Goal: Navigation & Orientation: Find specific page/section

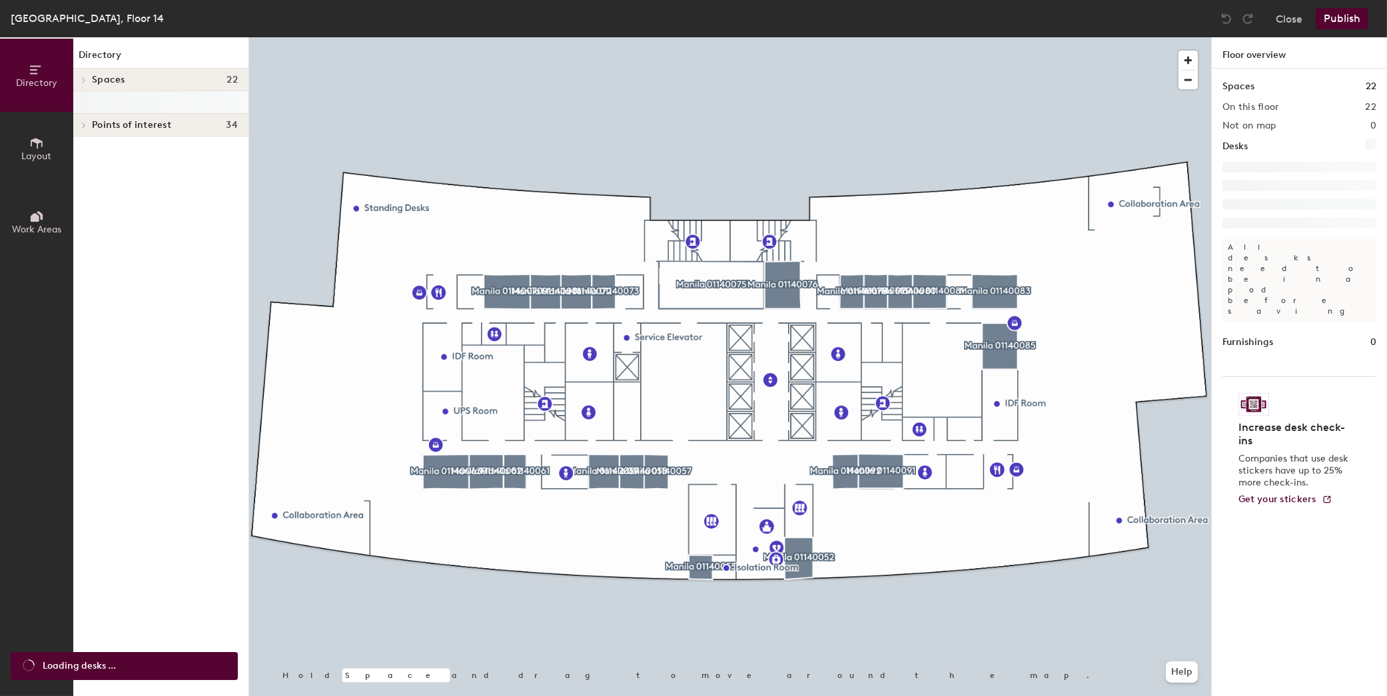
click at [124, 73] on div "Spaces 22" at bounding box center [160, 80] width 175 height 23
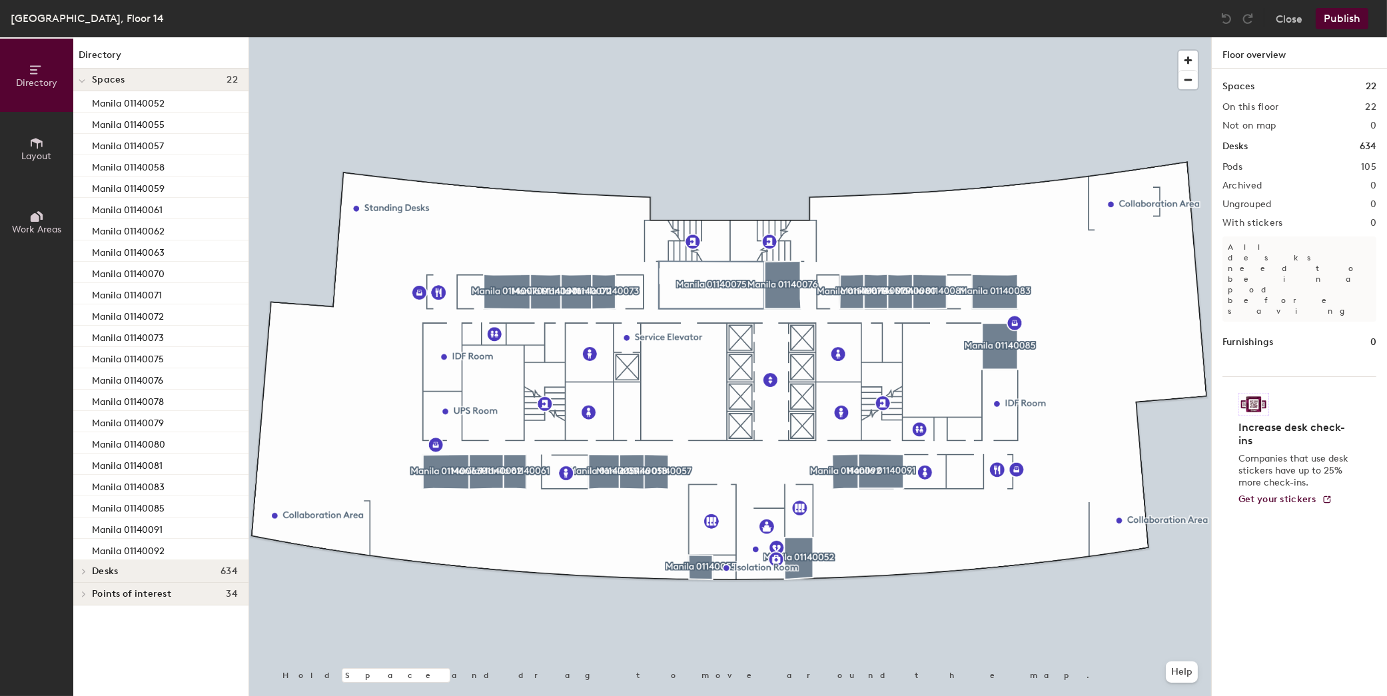
click at [95, 595] on span "Points of interest" at bounding box center [131, 594] width 79 height 11
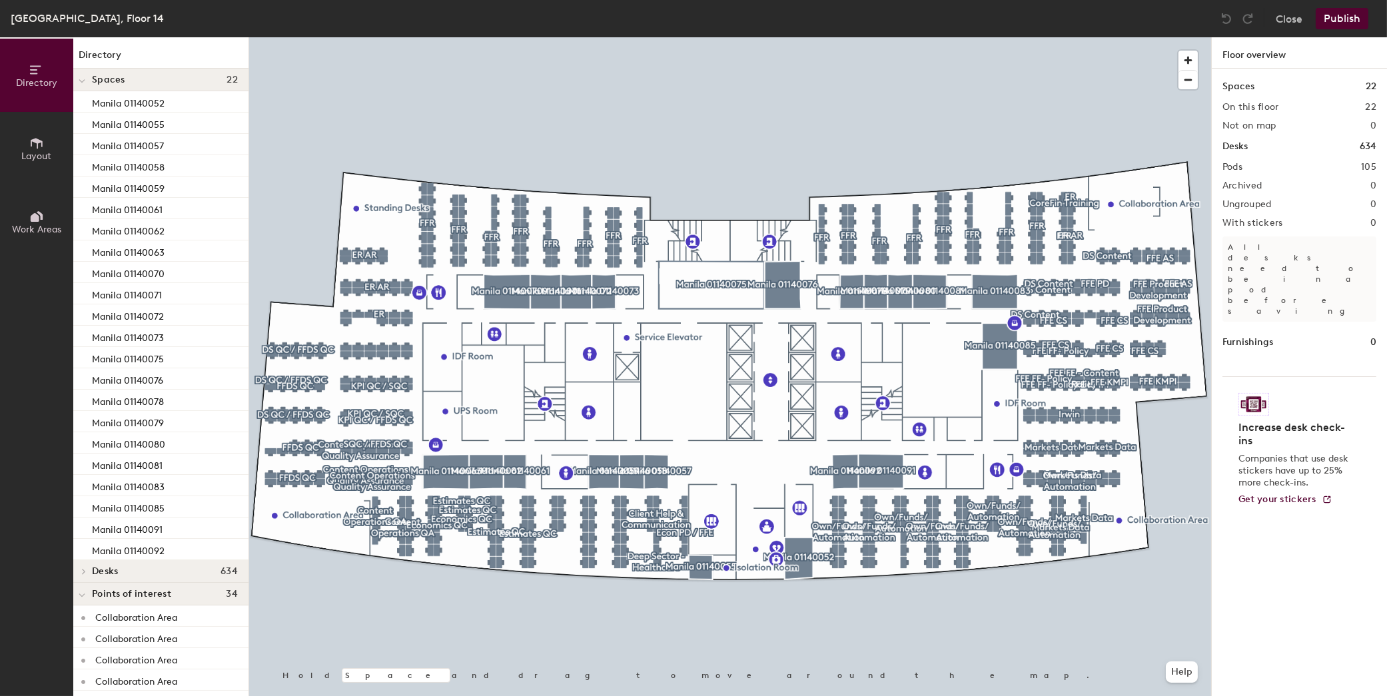
click at [87, 569] on span at bounding box center [82, 571] width 11 height 7
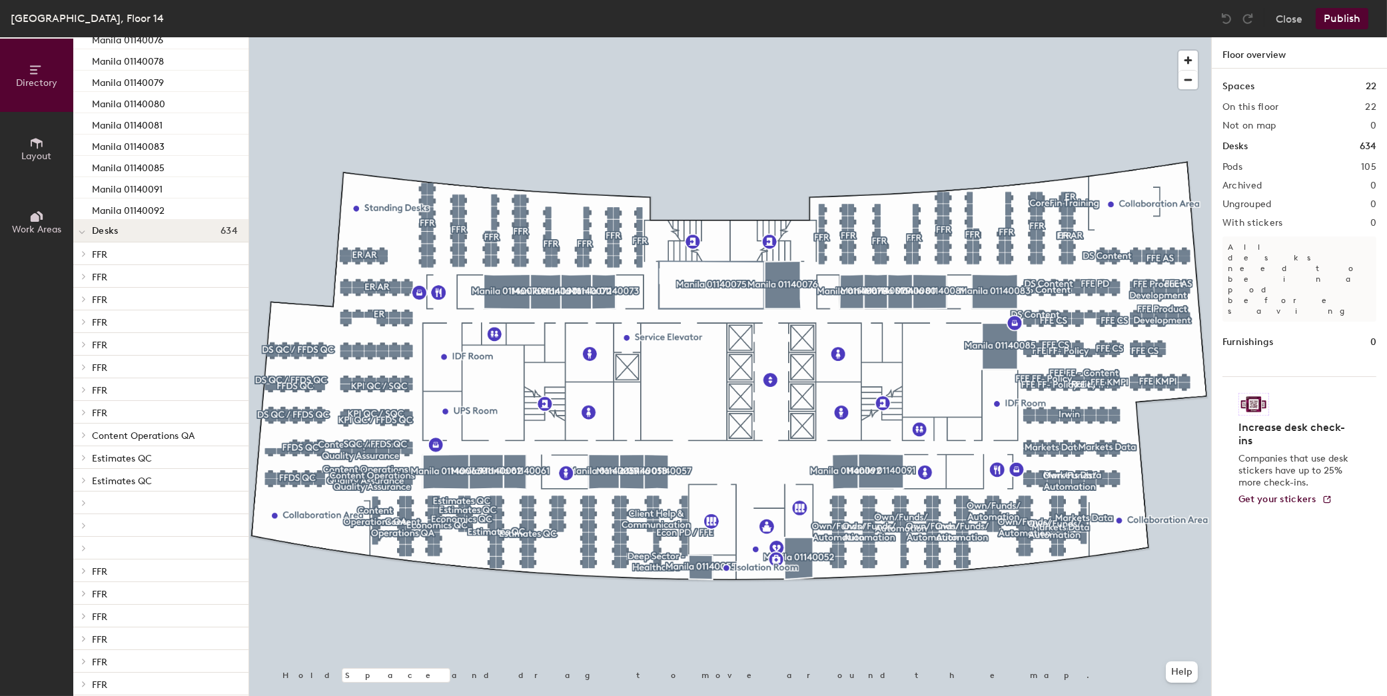
scroll to position [200, 0]
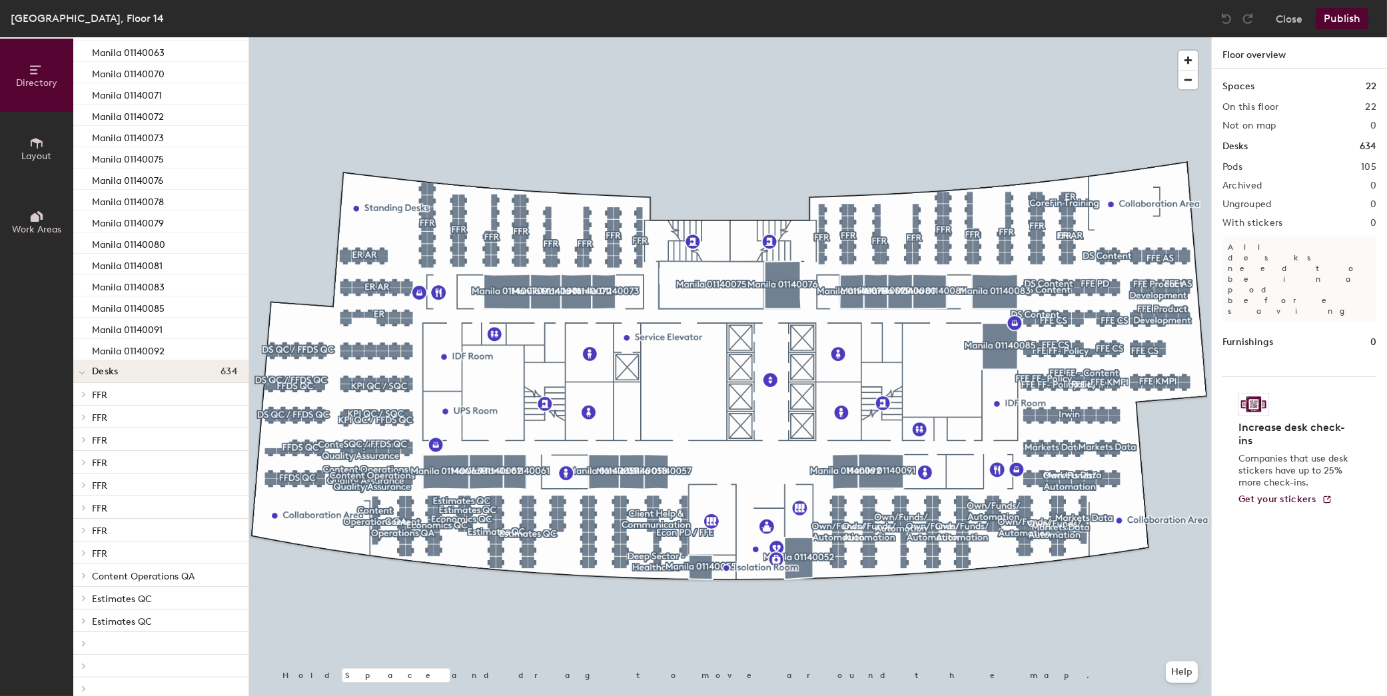
click at [85, 396] on icon at bounding box center [83, 394] width 5 height 7
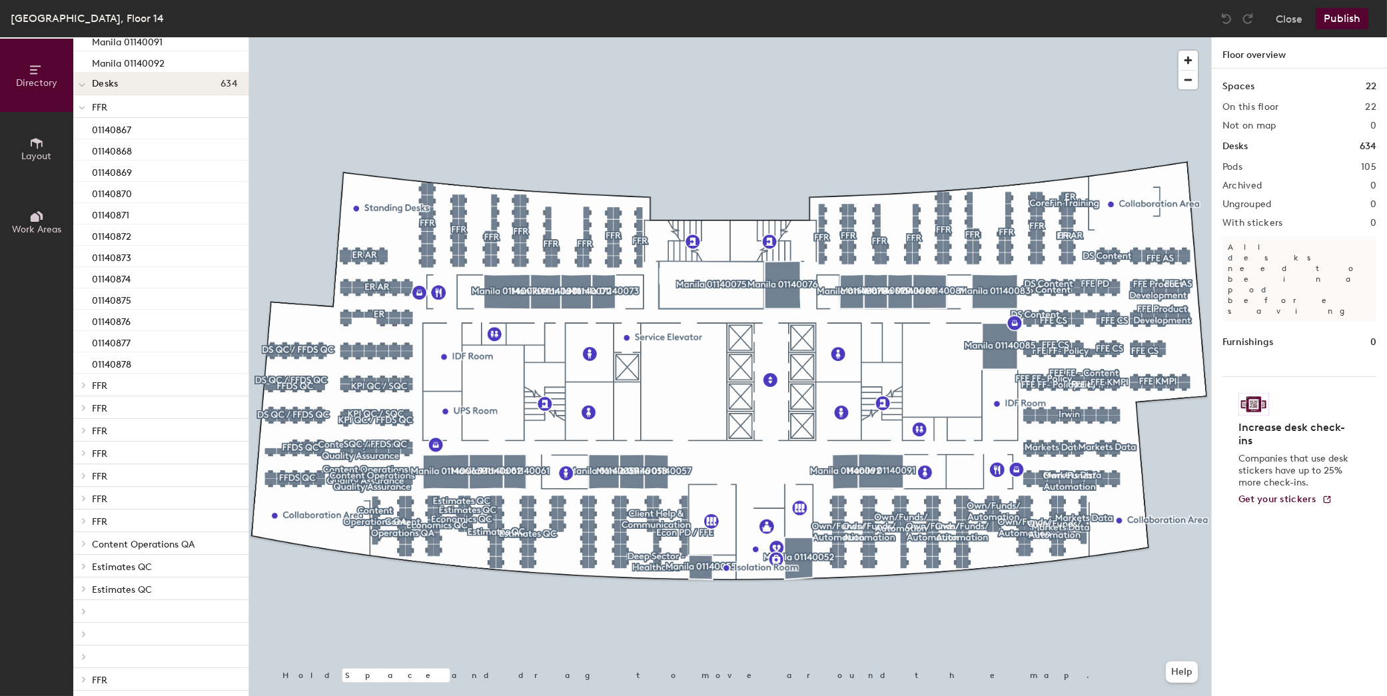
scroll to position [533, 0]
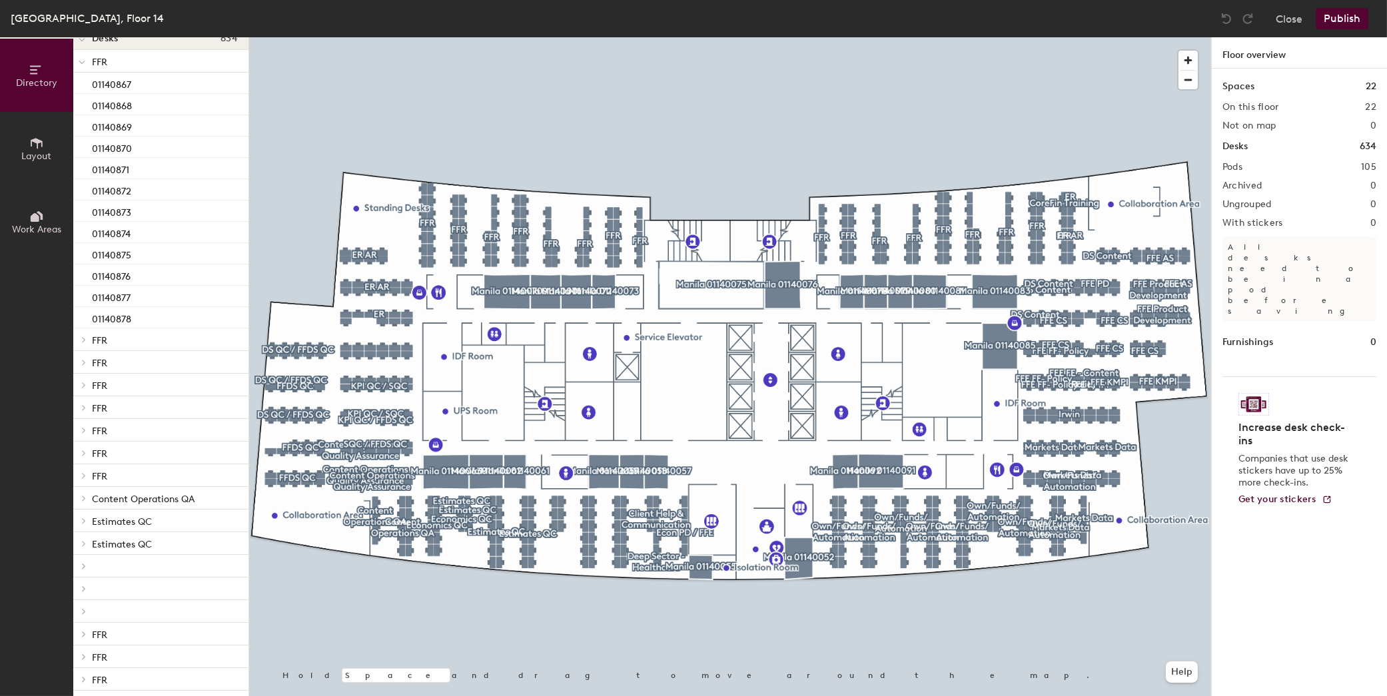
click at [114, 341] on p "FFR" at bounding box center [165, 339] width 146 height 17
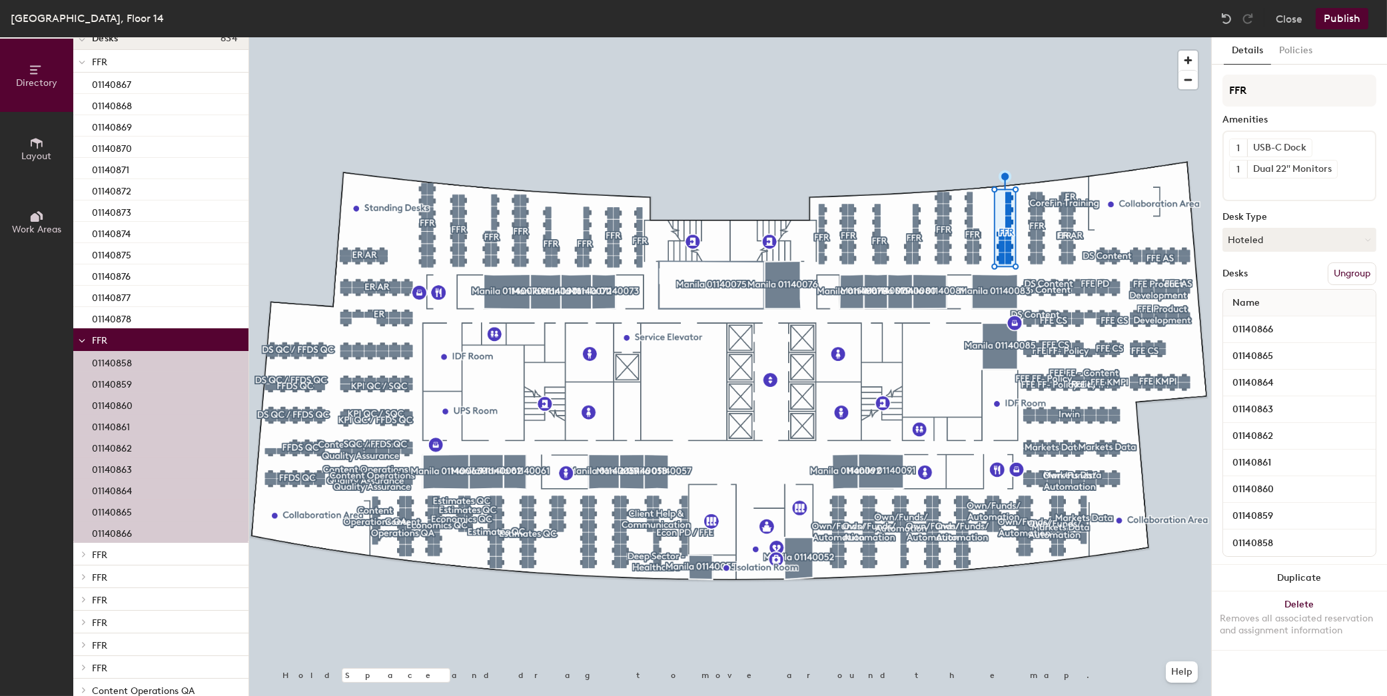
scroll to position [733, 0]
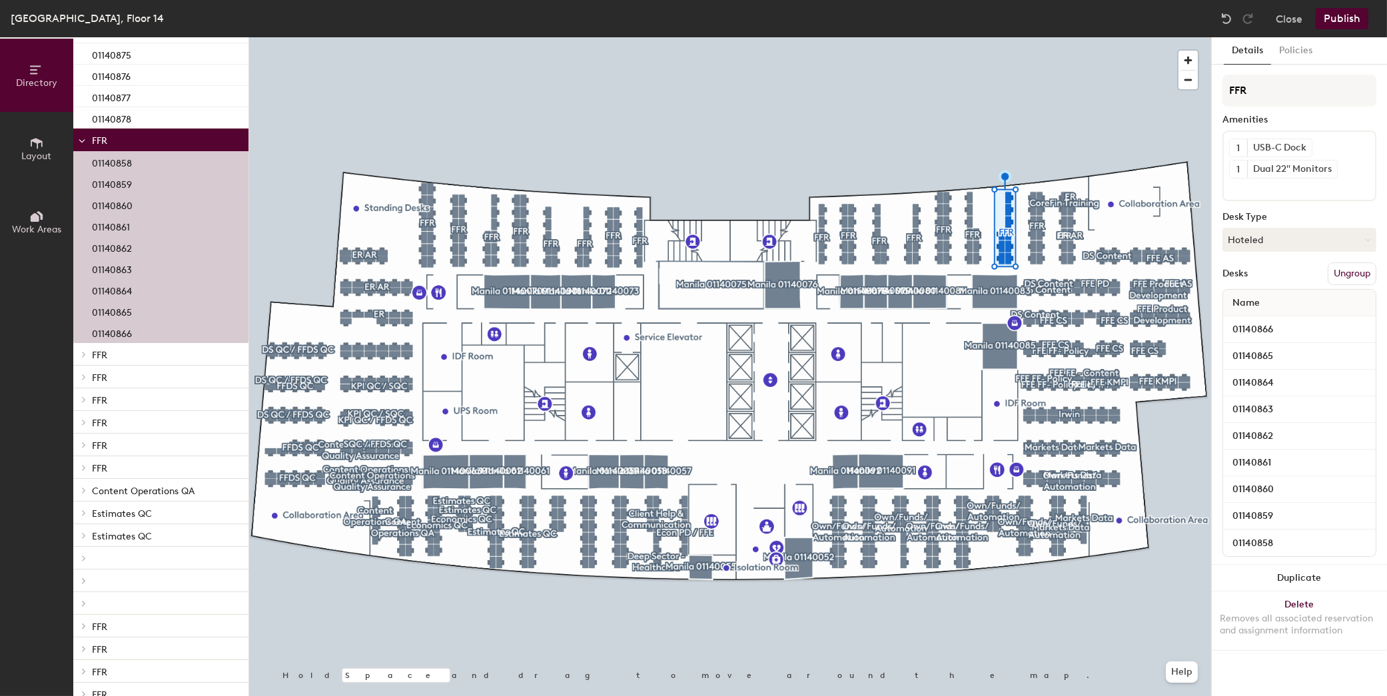
click at [124, 354] on p "FFR" at bounding box center [165, 354] width 146 height 17
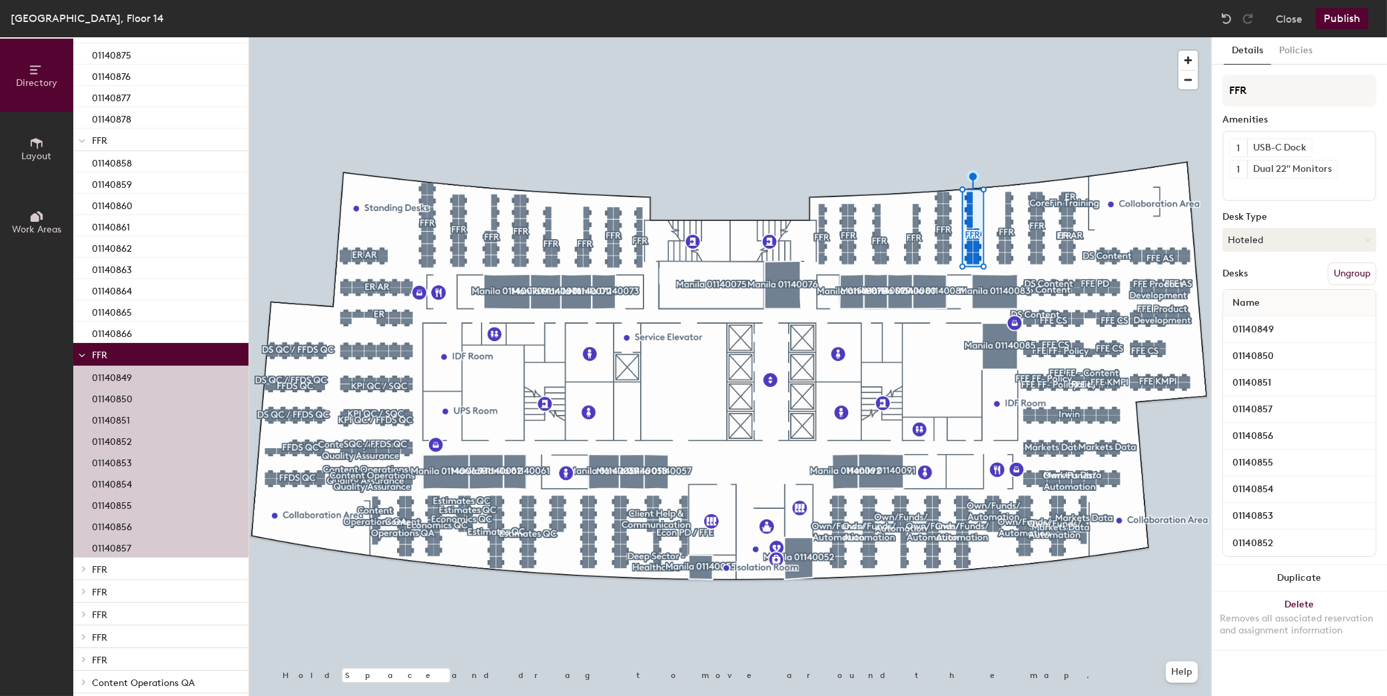
scroll to position [932, 0]
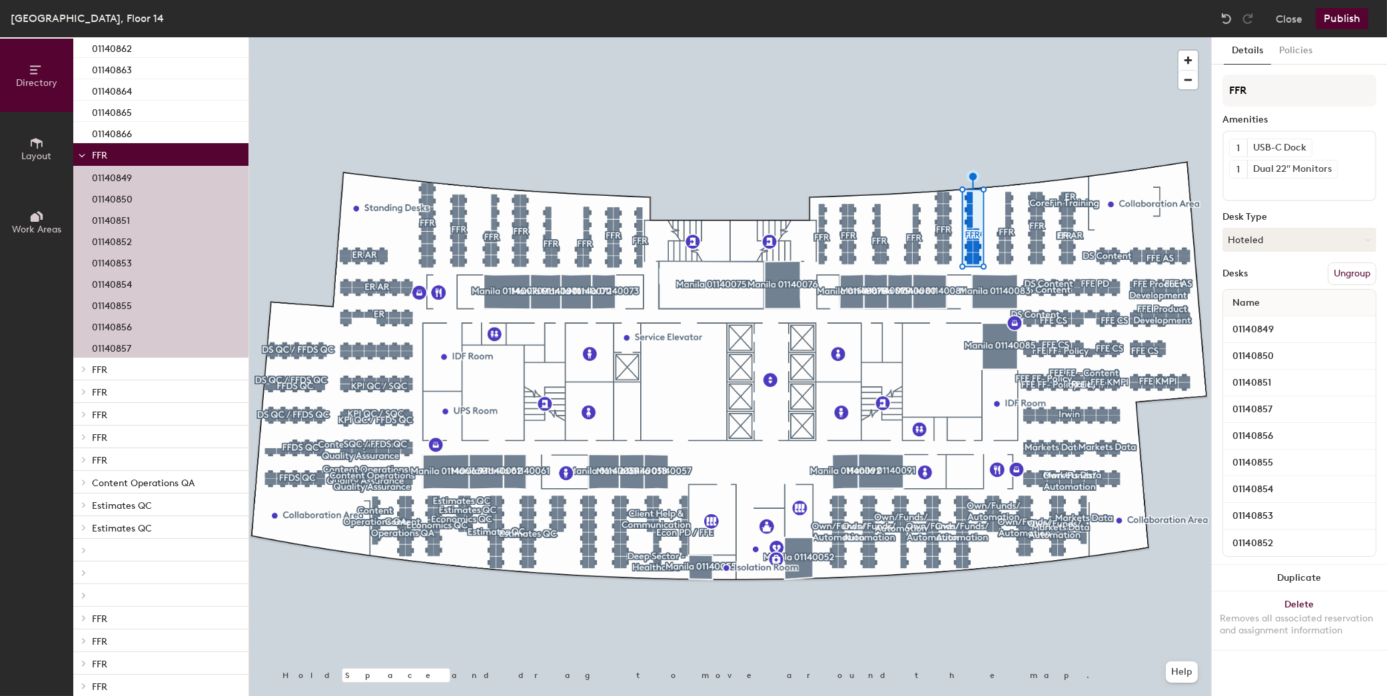
click at [122, 372] on p "FFR" at bounding box center [165, 368] width 146 height 17
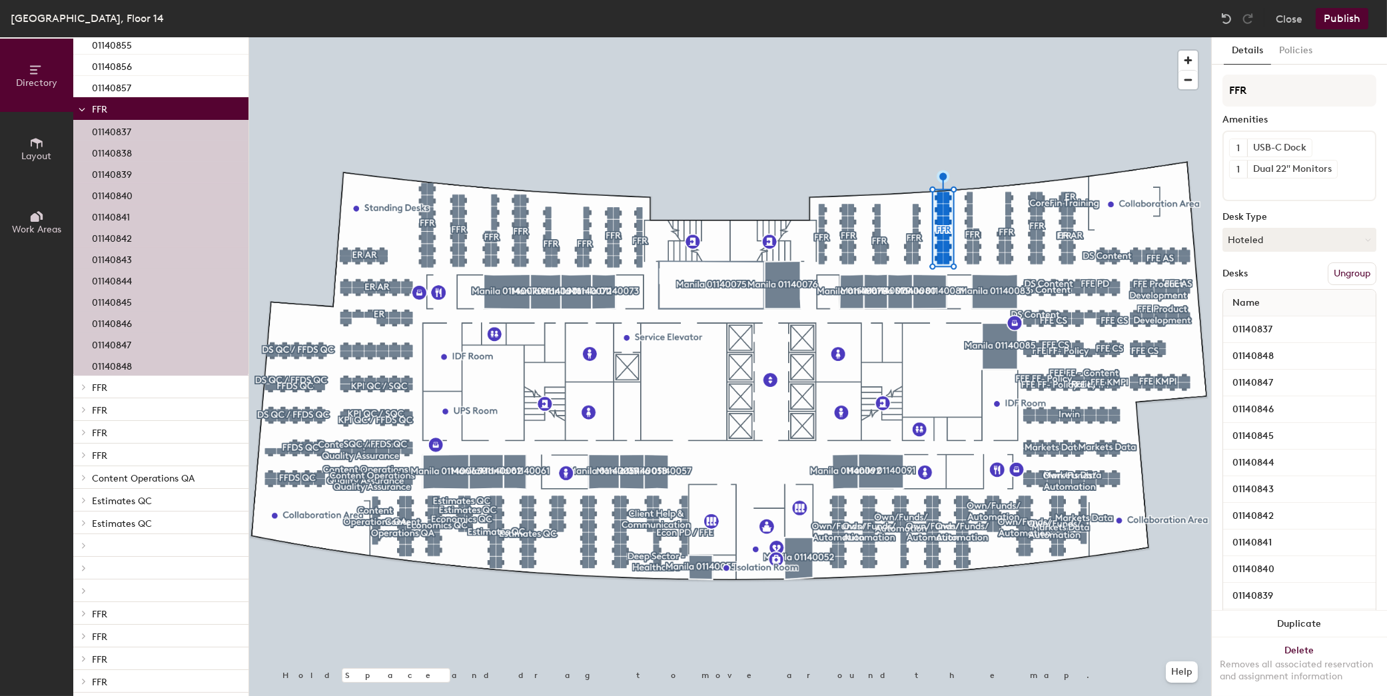
scroll to position [1265, 0]
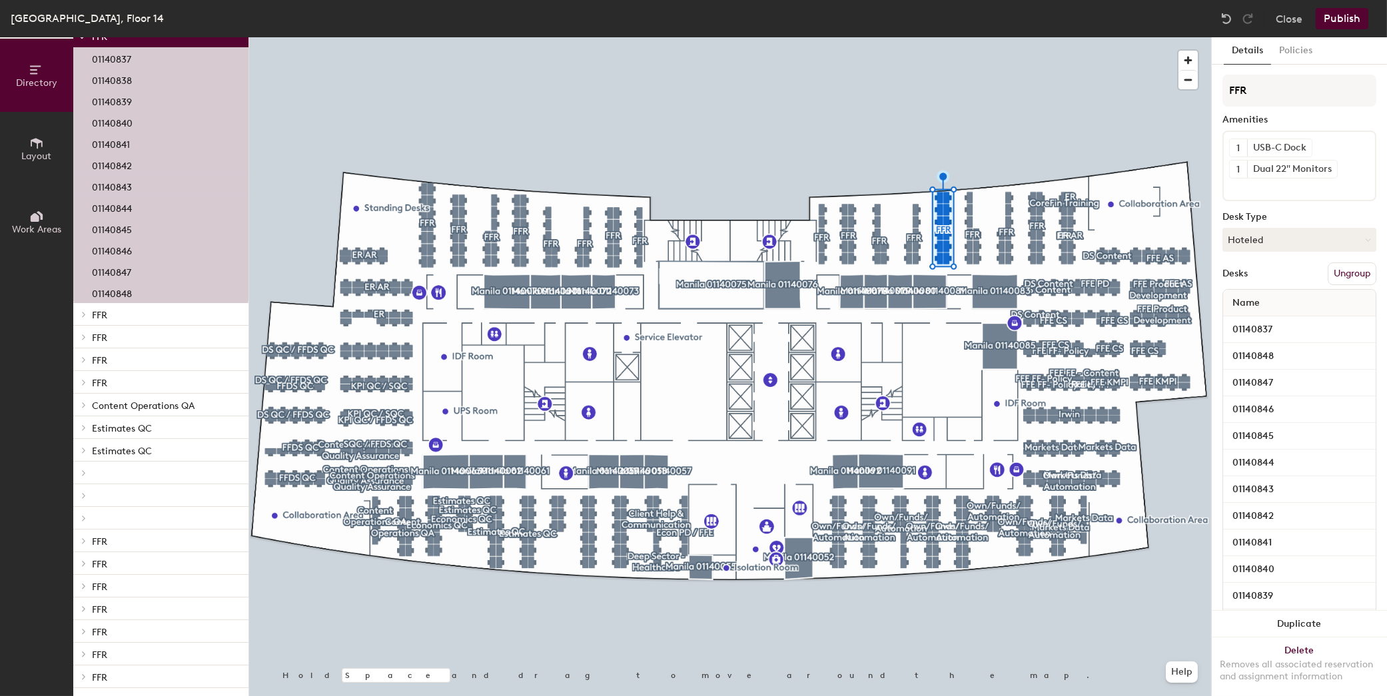
click at [111, 316] on p "FFR" at bounding box center [165, 314] width 146 height 17
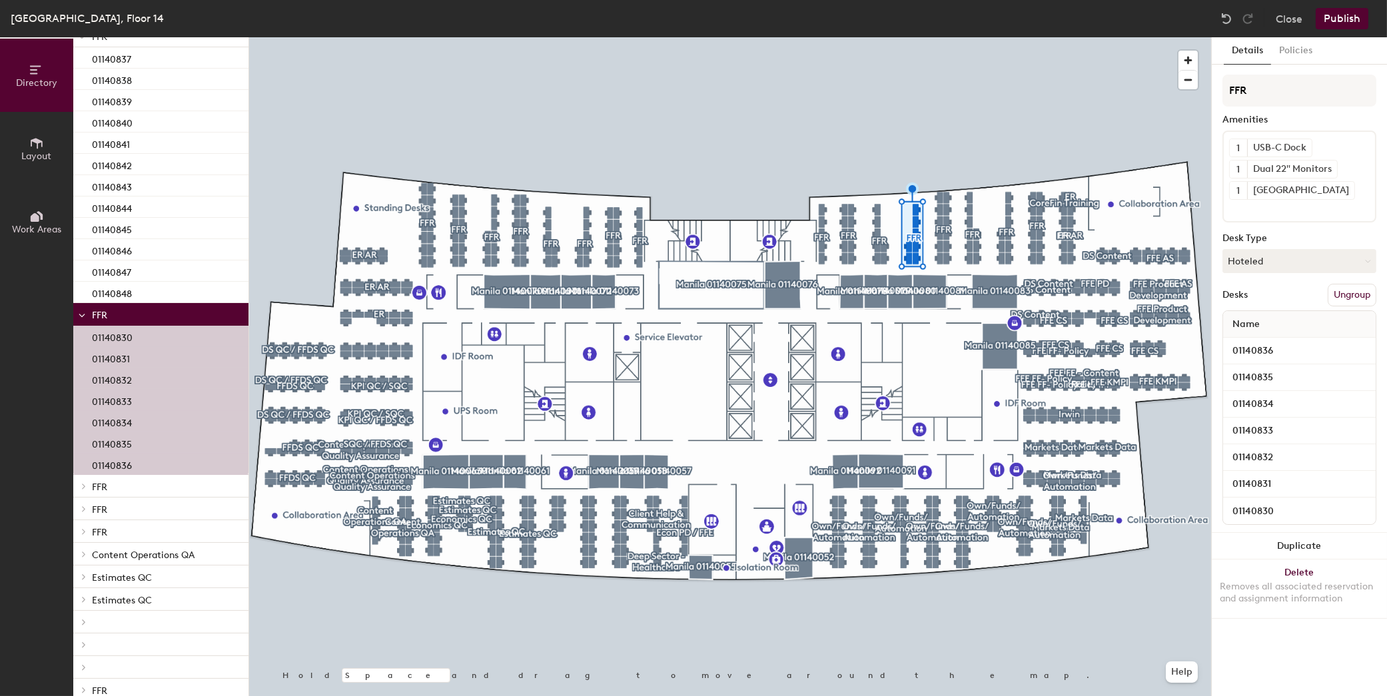
click at [99, 486] on span "FFR" at bounding box center [99, 487] width 15 height 11
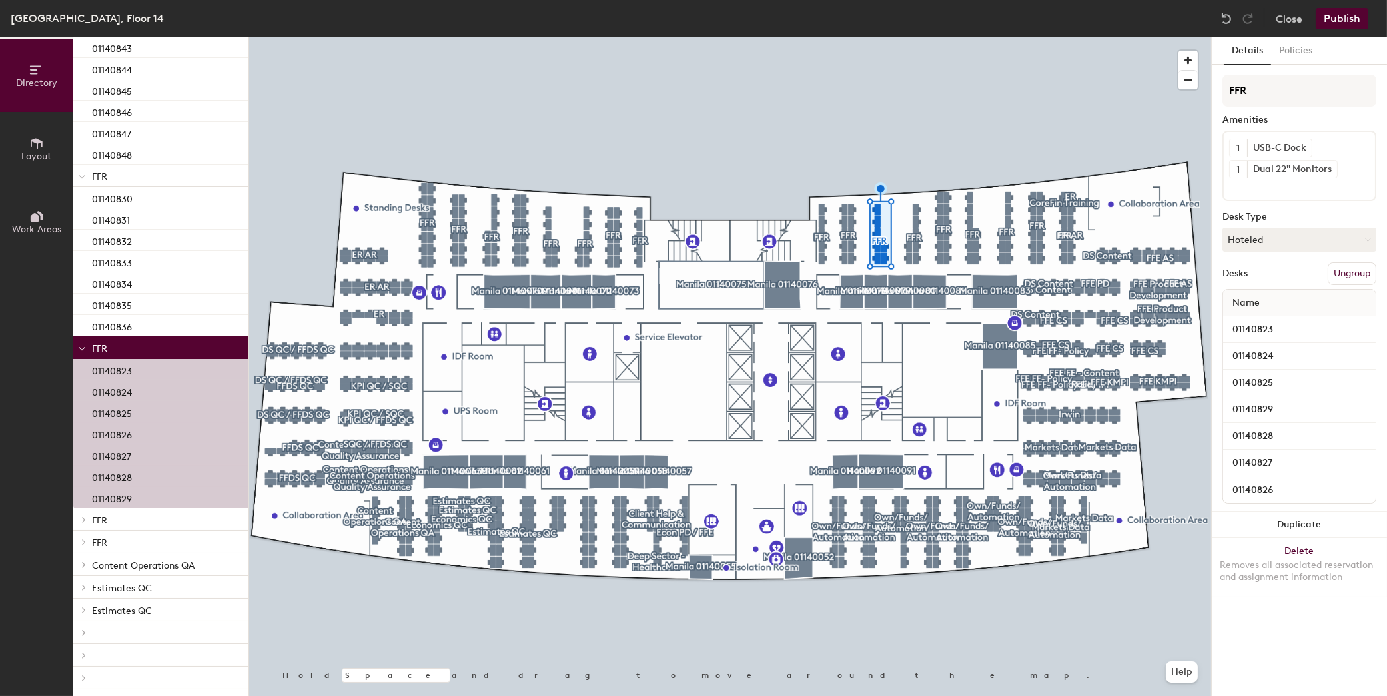
scroll to position [1465, 0]
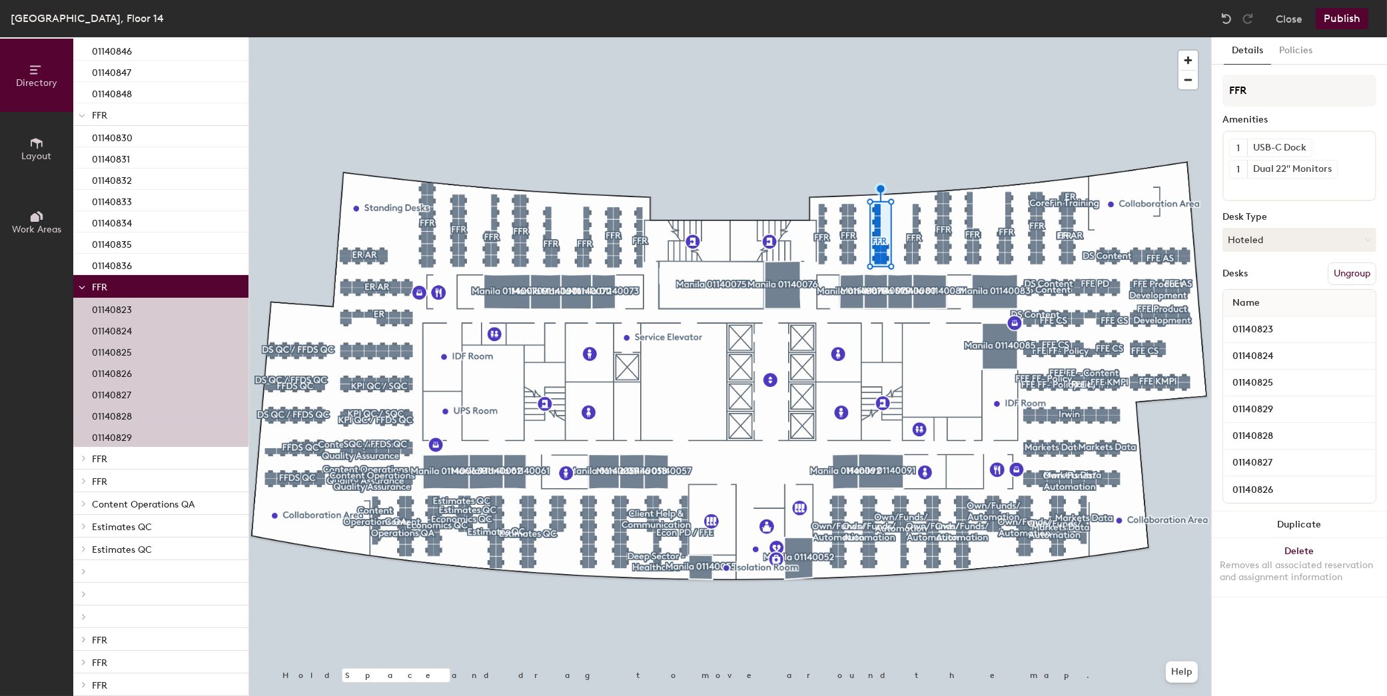
click at [101, 454] on span "FFR" at bounding box center [99, 459] width 15 height 11
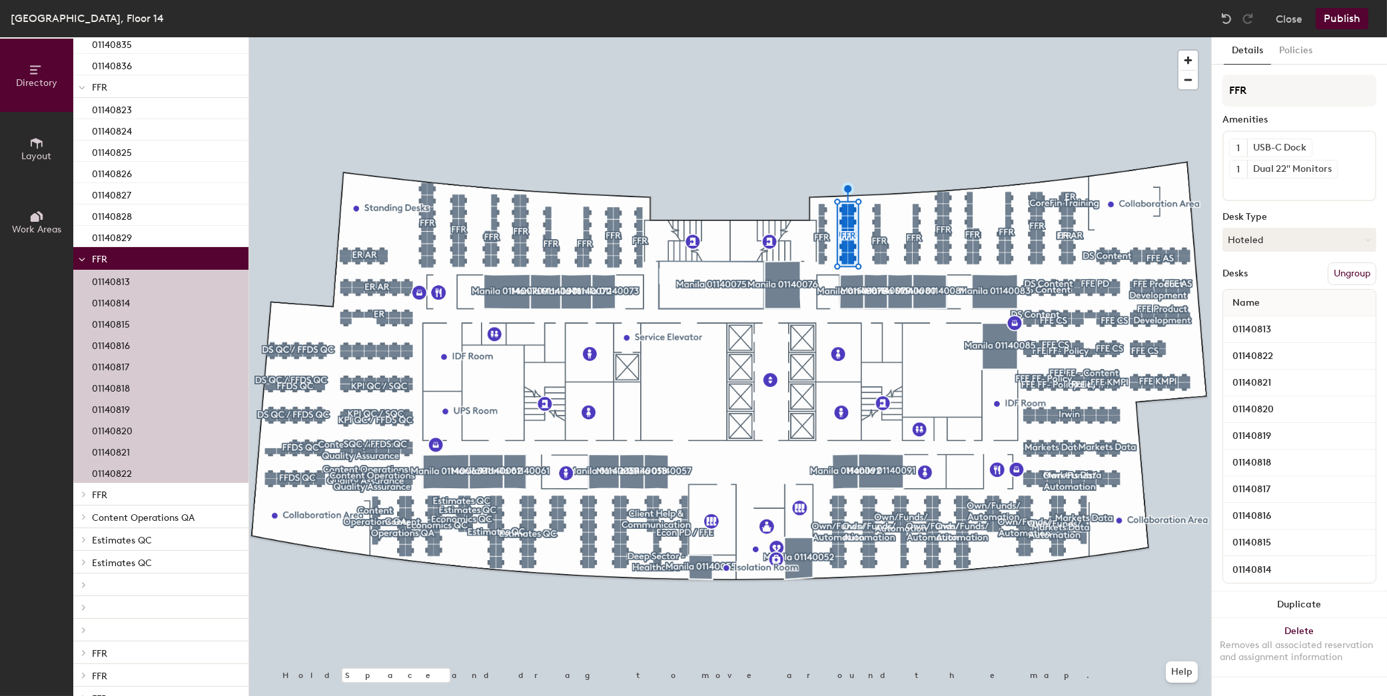
scroll to position [1865, 0]
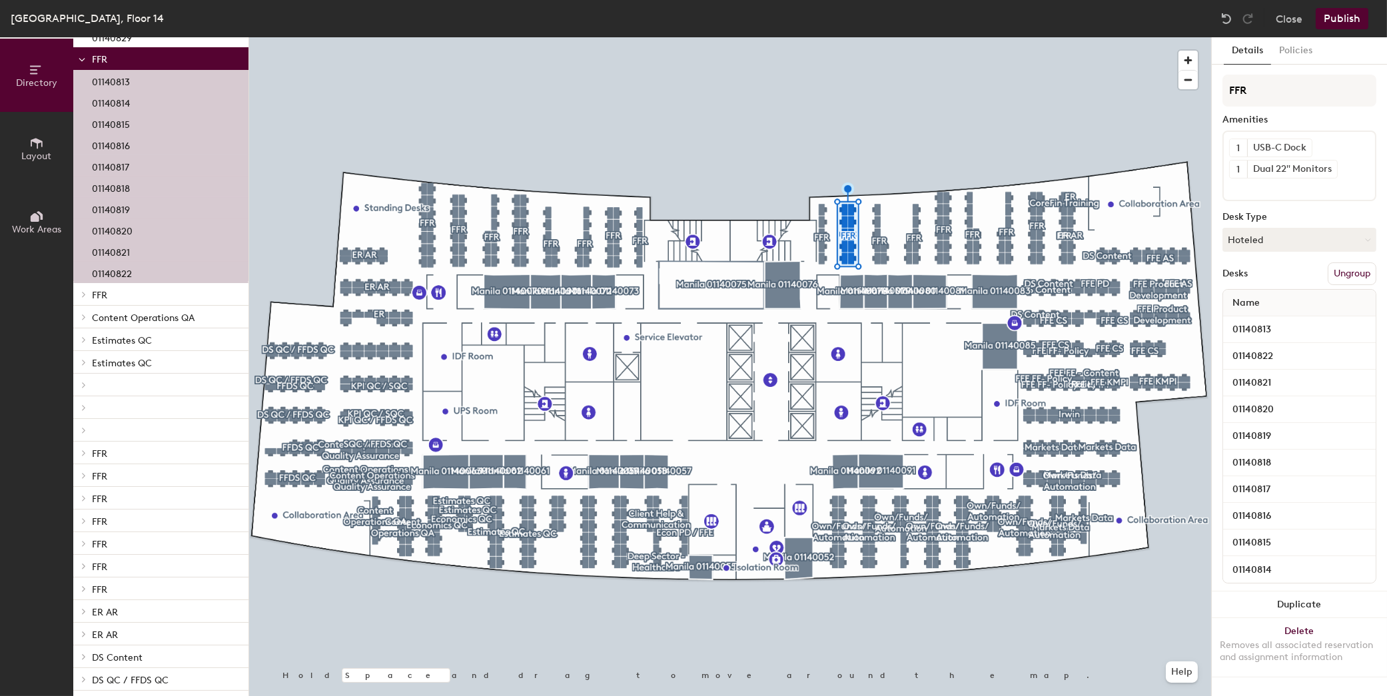
click at [99, 298] on span "FFR" at bounding box center [99, 295] width 15 height 11
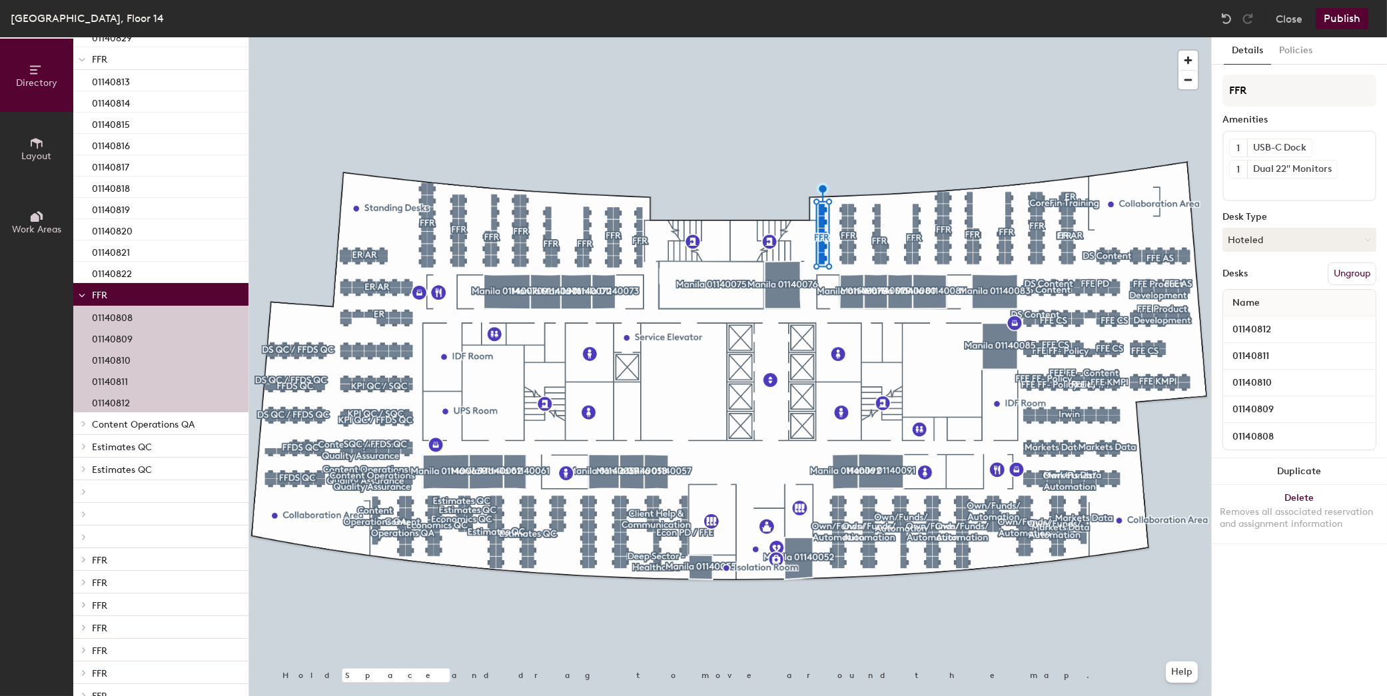
click at [115, 426] on span "Content Operations QA" at bounding box center [143, 424] width 103 height 11
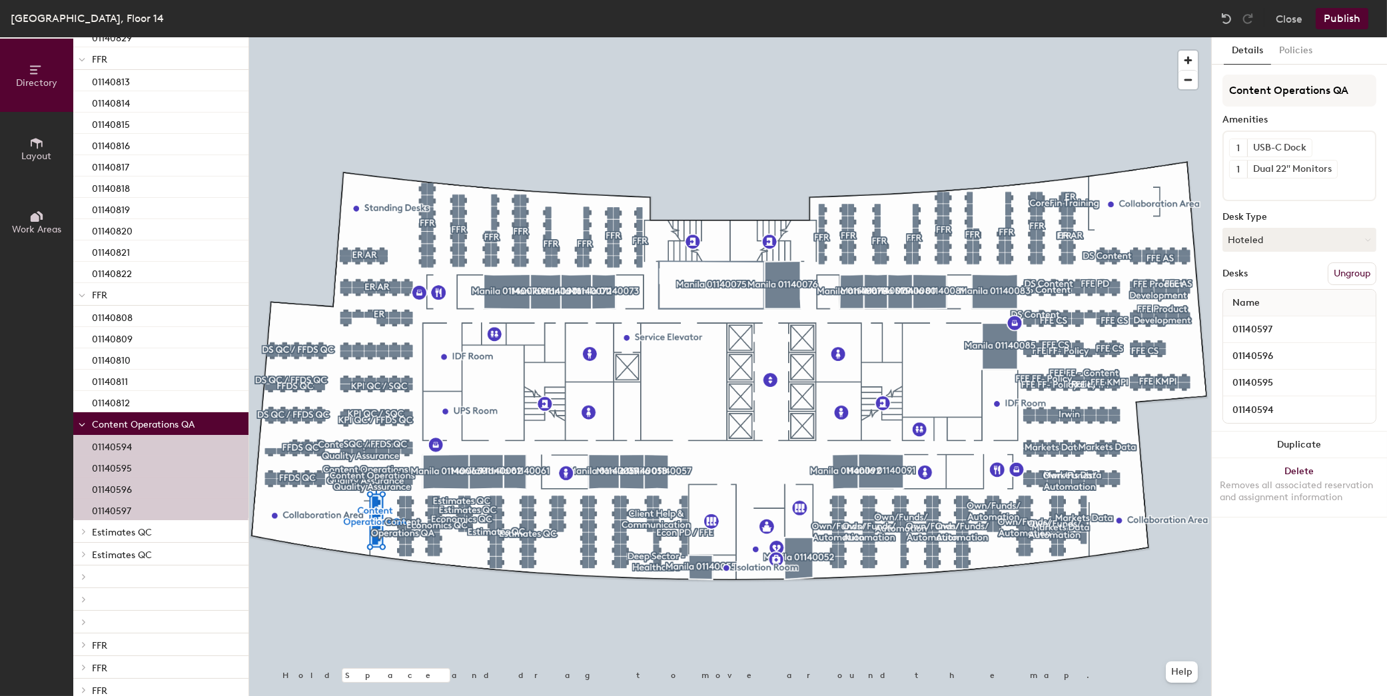
click at [115, 528] on span "Estimates QC" at bounding box center [122, 532] width 60 height 11
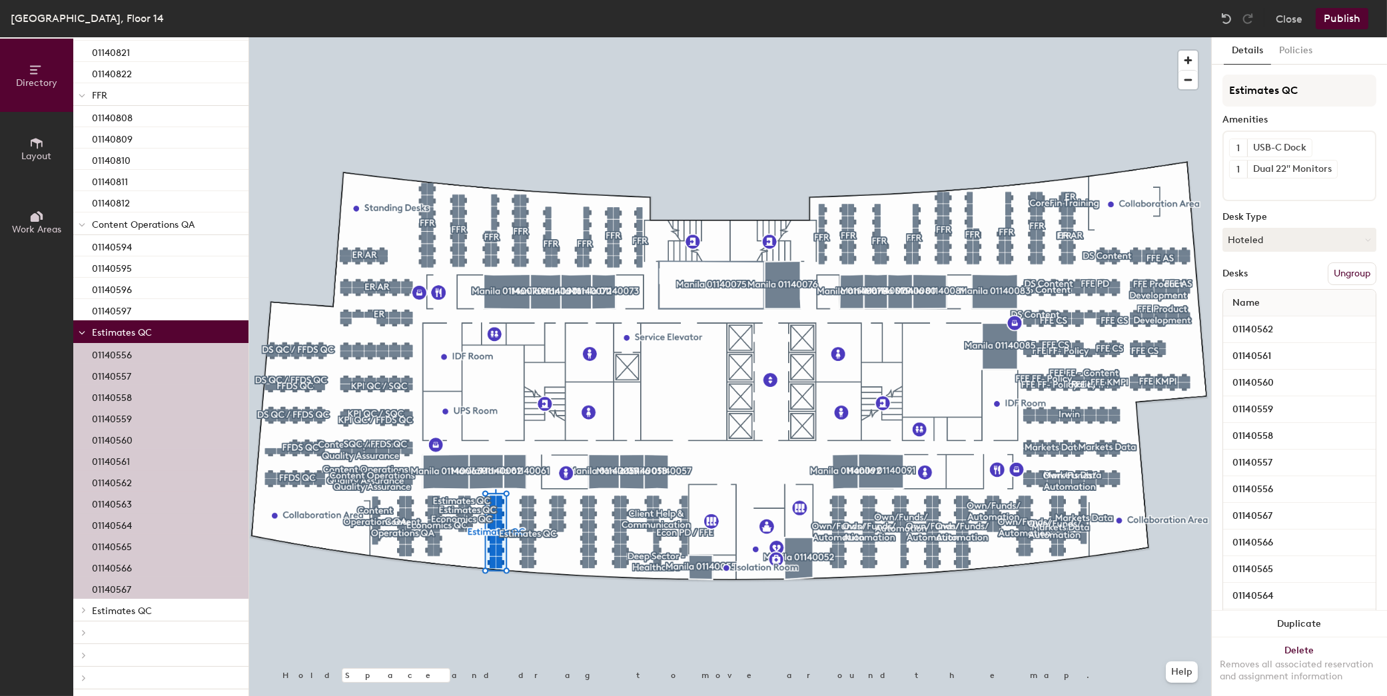
scroll to position [2198, 0]
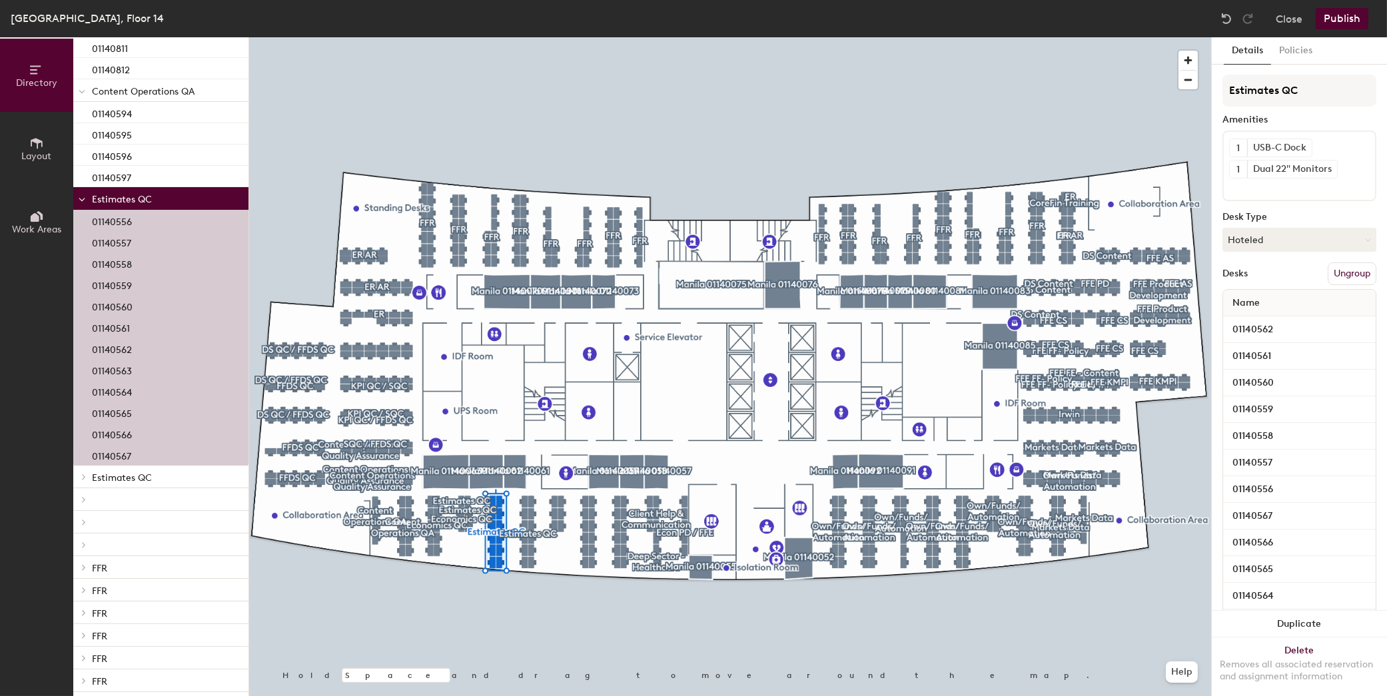
click at [113, 474] on span "Estimates QC" at bounding box center [122, 477] width 60 height 11
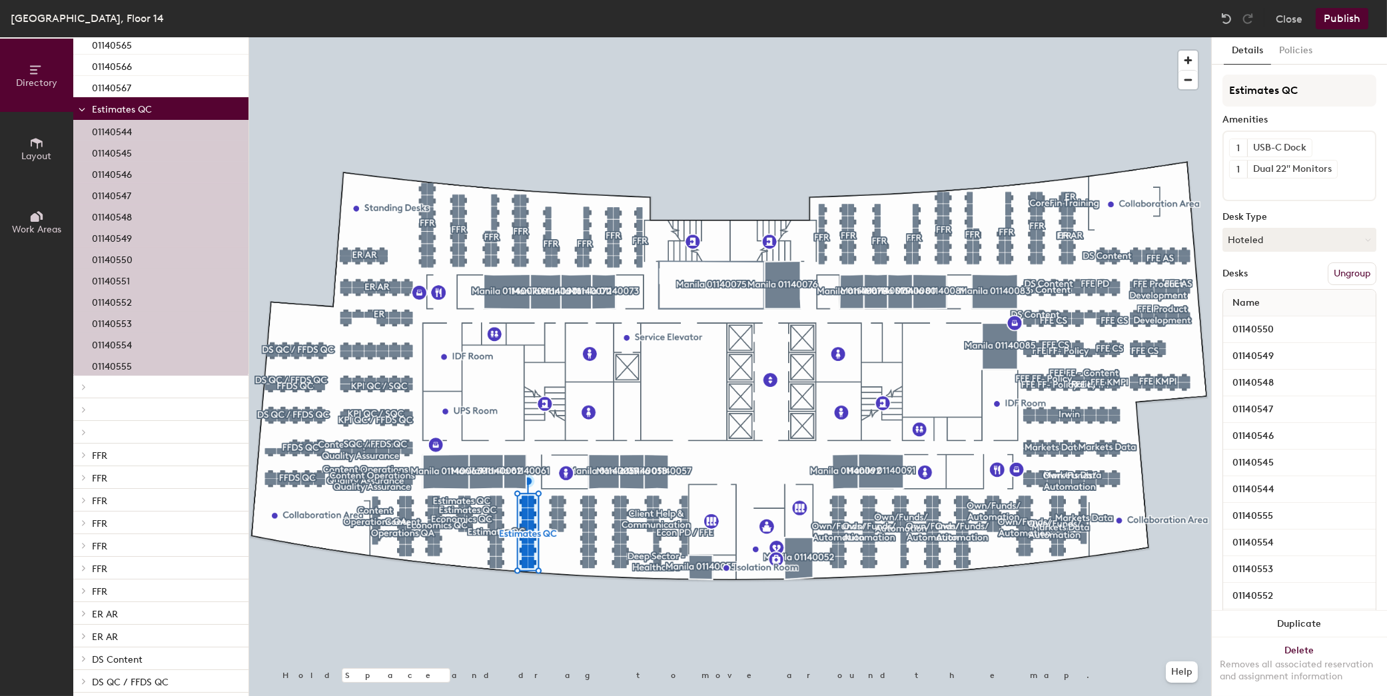
scroll to position [2597, 0]
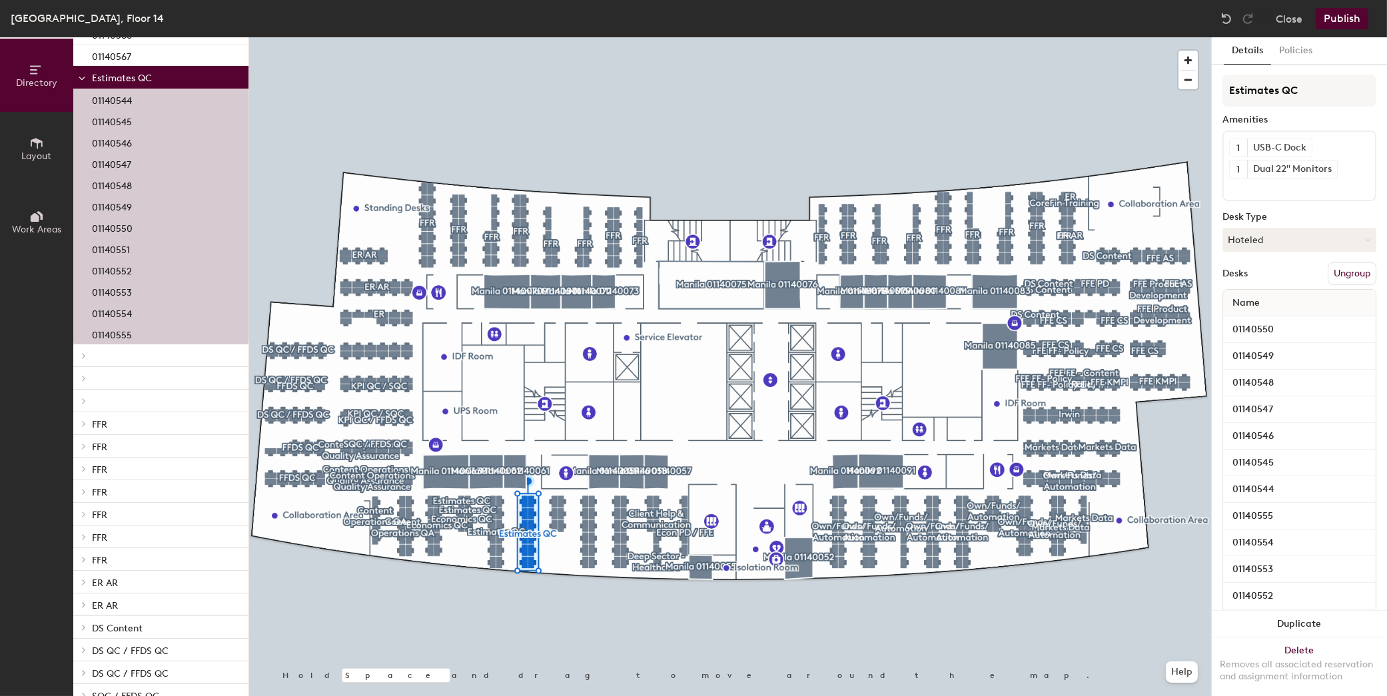
click at [102, 356] on div at bounding box center [160, 355] width 175 height 23
click at [91, 380] on div at bounding box center [160, 378] width 175 height 23
click at [97, 411] on div at bounding box center [160, 401] width 175 height 23
click at [93, 428] on span "FFR" at bounding box center [99, 424] width 15 height 11
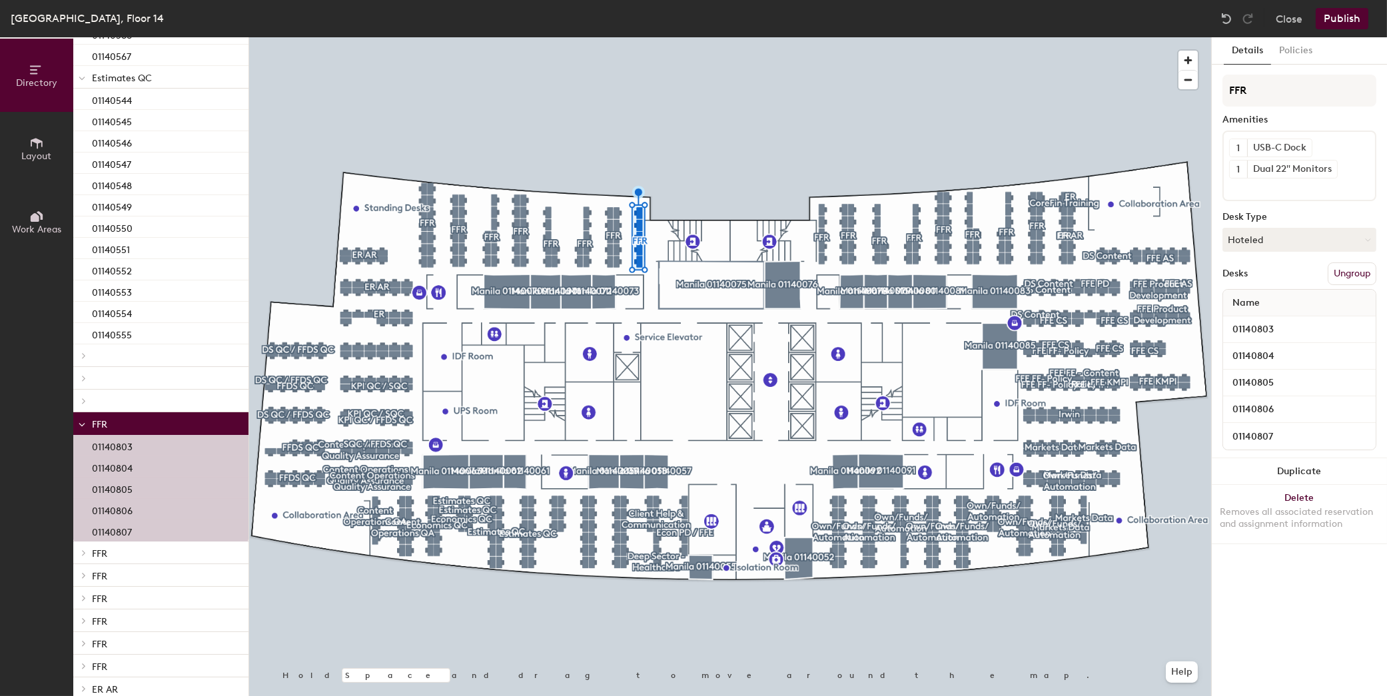
scroll to position [2797, 0]
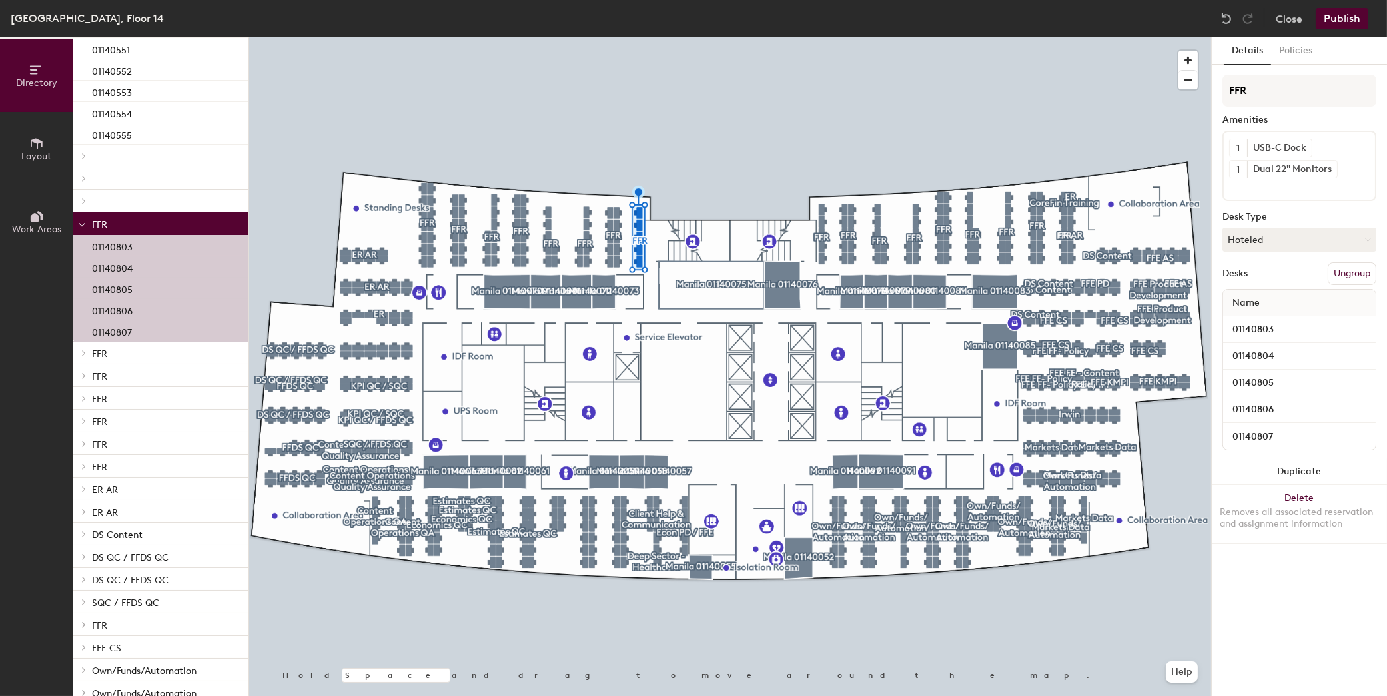
click at [105, 355] on span "FFR" at bounding box center [99, 353] width 15 height 11
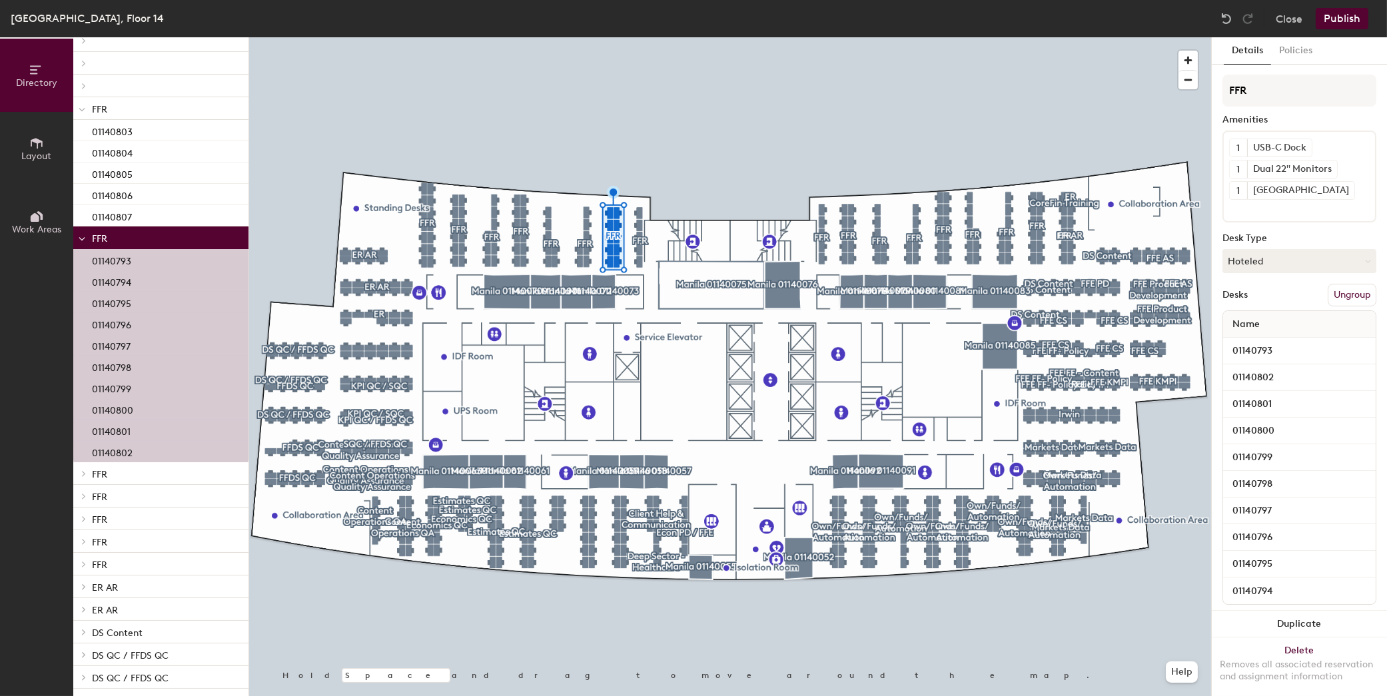
scroll to position [3064, 0]
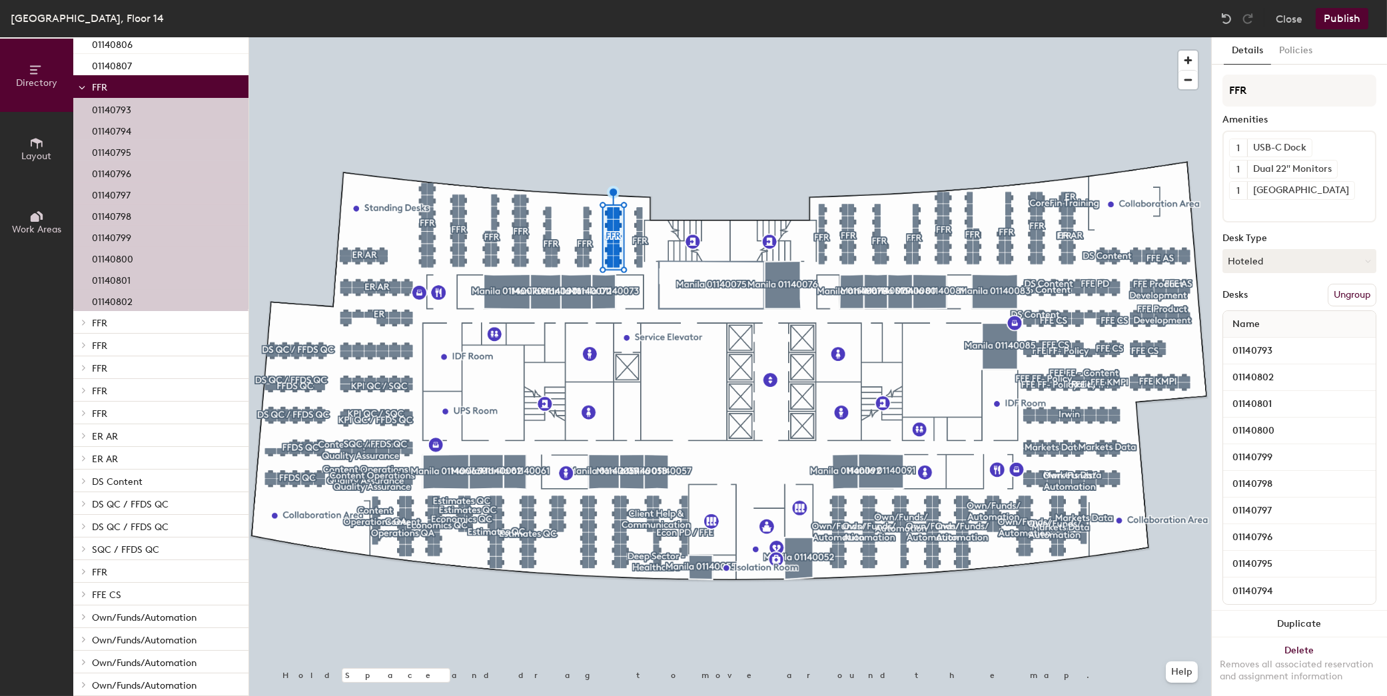
click at [114, 322] on p "FFR" at bounding box center [165, 322] width 146 height 17
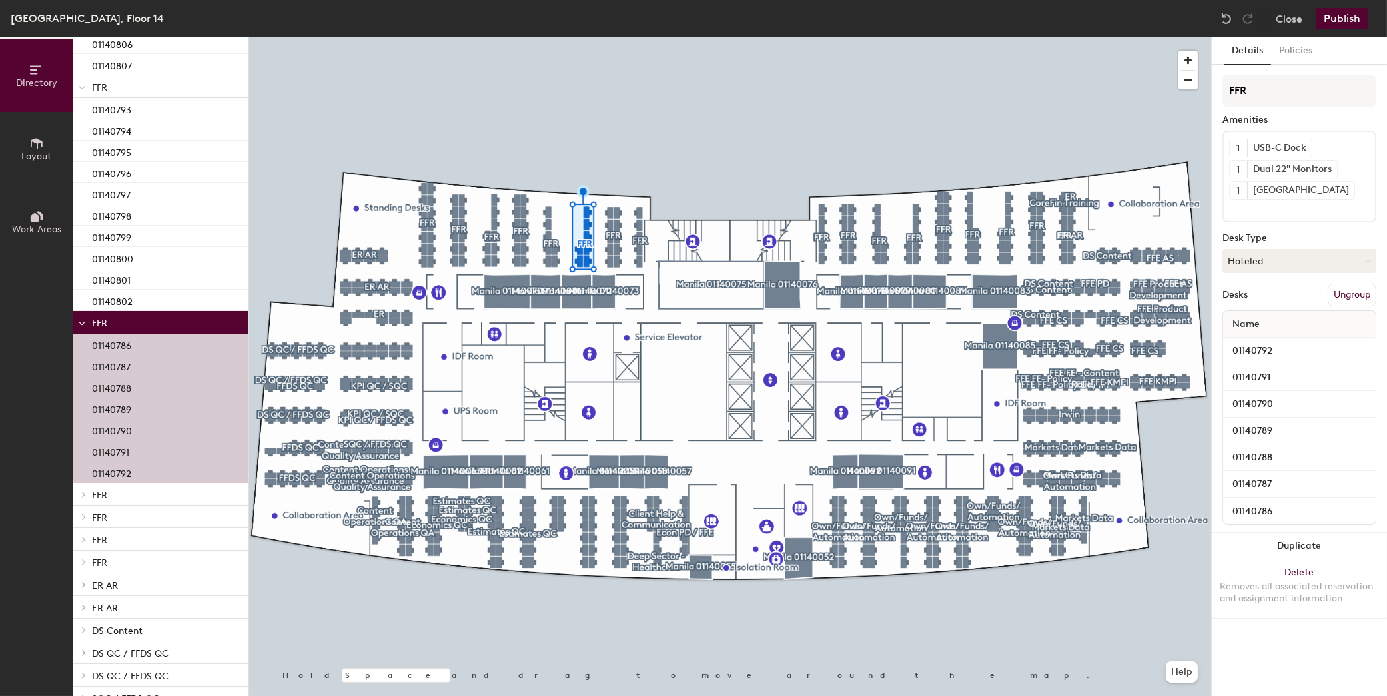
click at [98, 492] on span "FFR" at bounding box center [99, 495] width 15 height 11
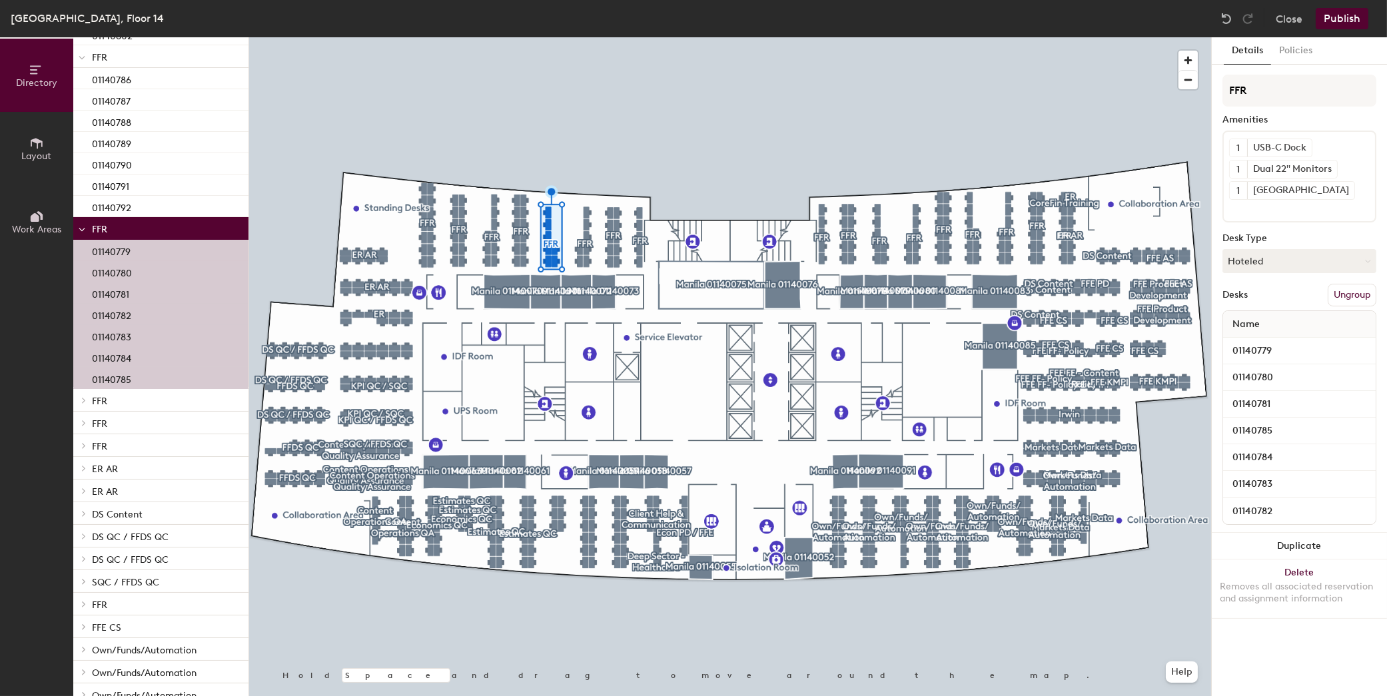
scroll to position [3397, 0]
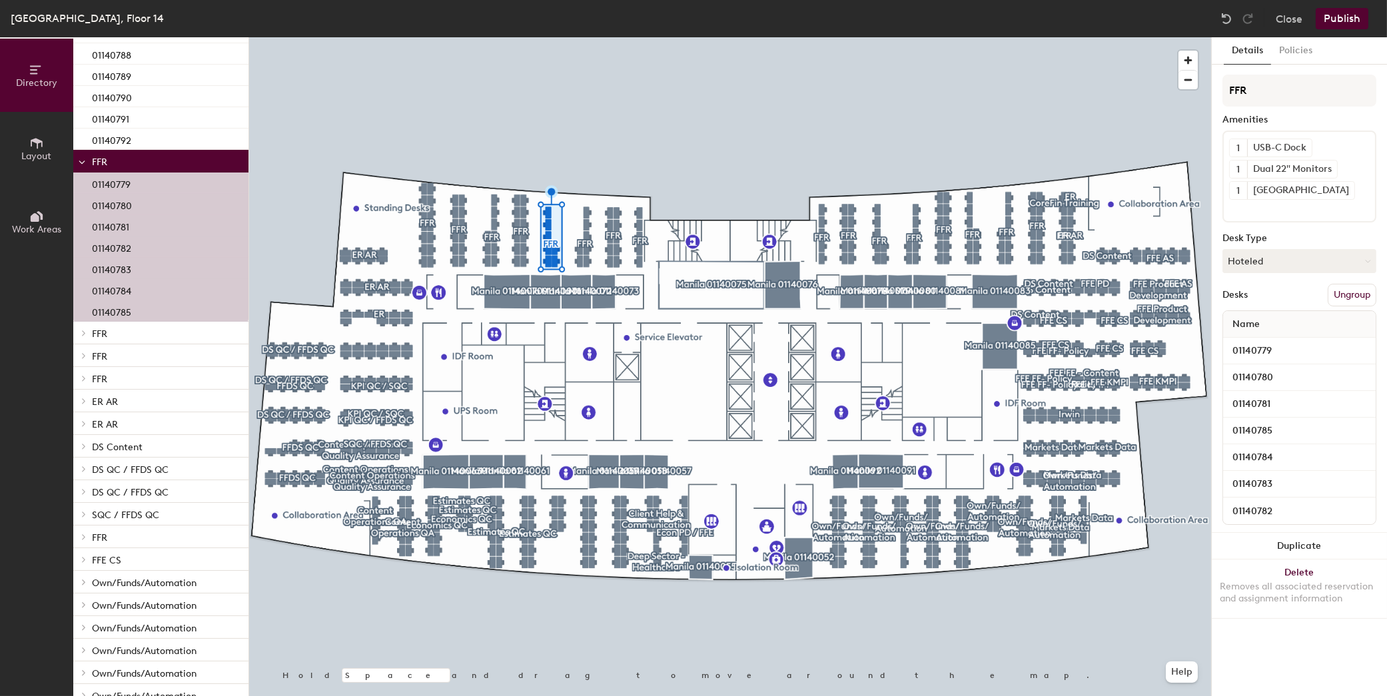
click at [110, 332] on p "FFR" at bounding box center [165, 332] width 146 height 17
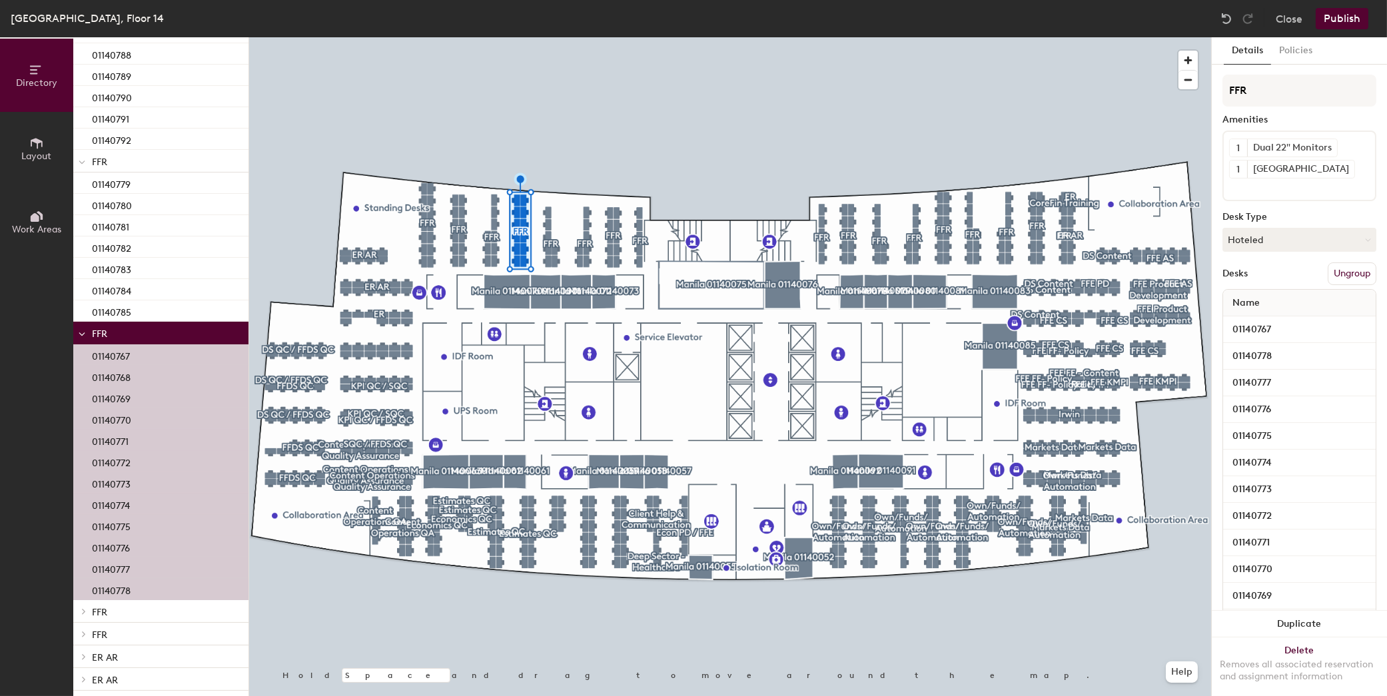
scroll to position [3597, 0]
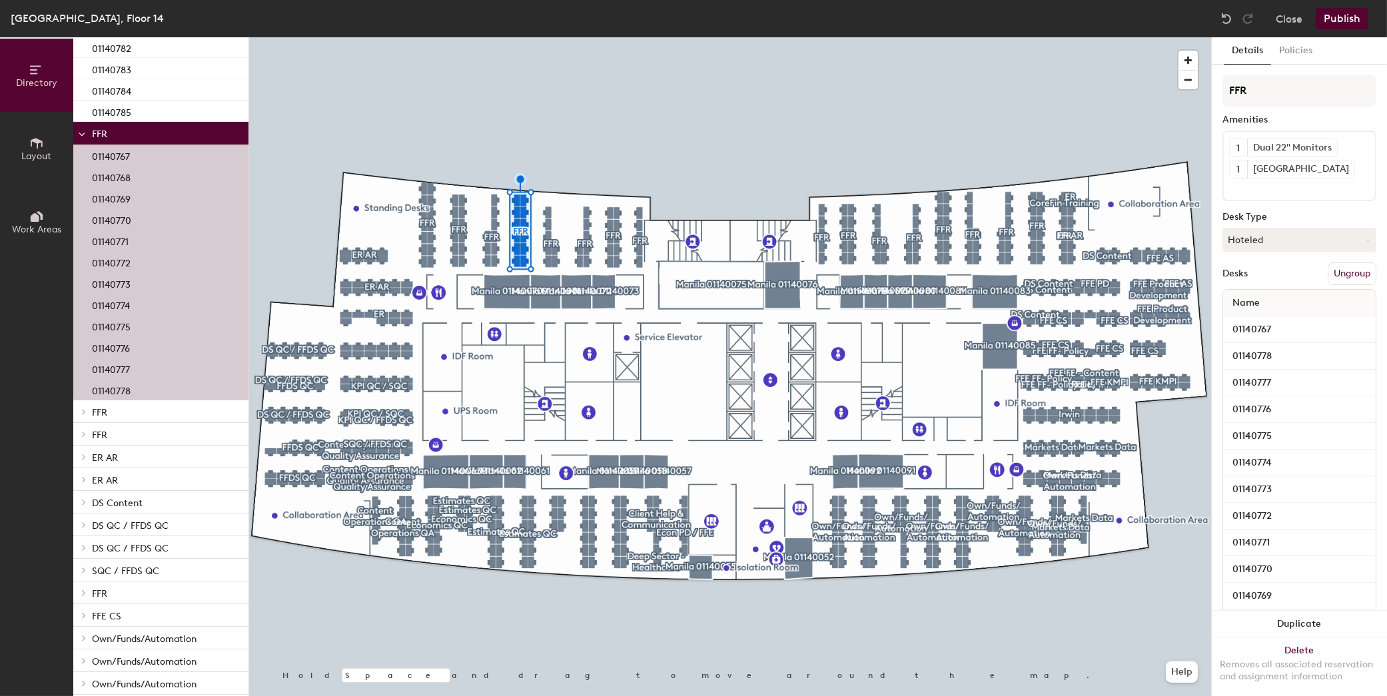
click at [84, 411] on icon at bounding box center [84, 411] width 3 height 5
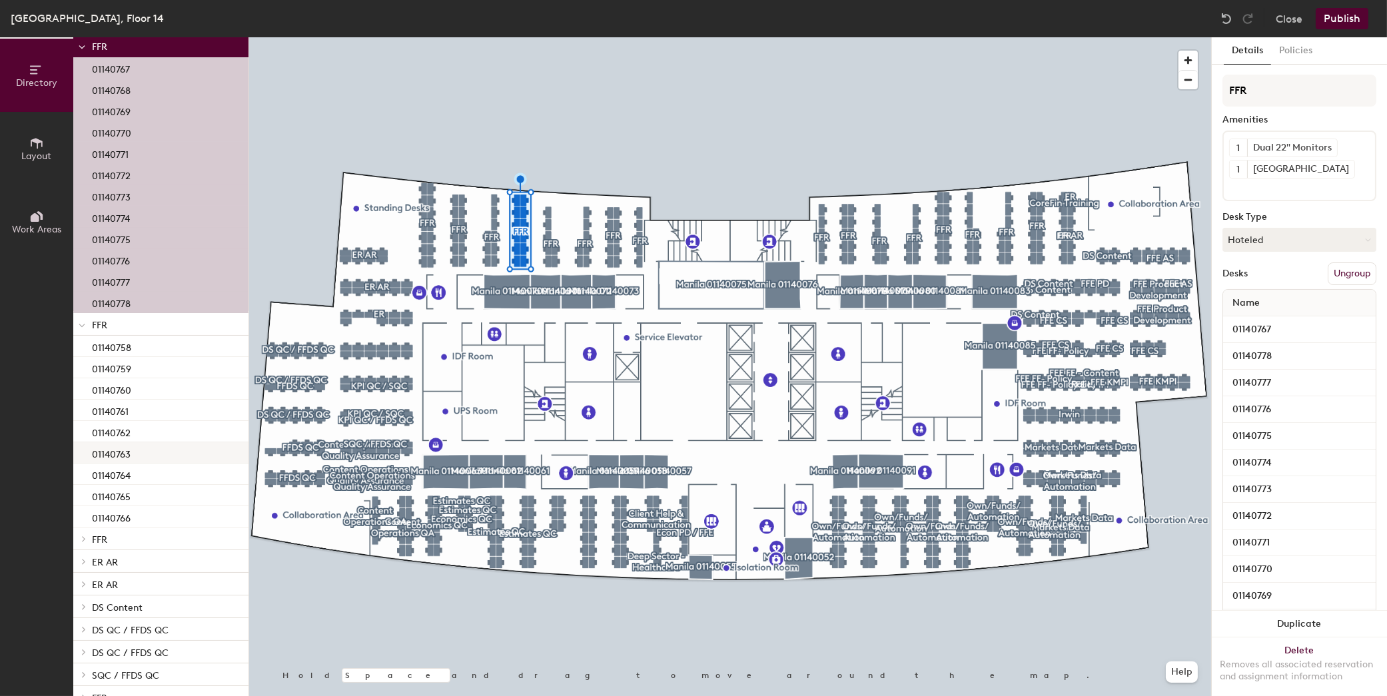
scroll to position [3796, 0]
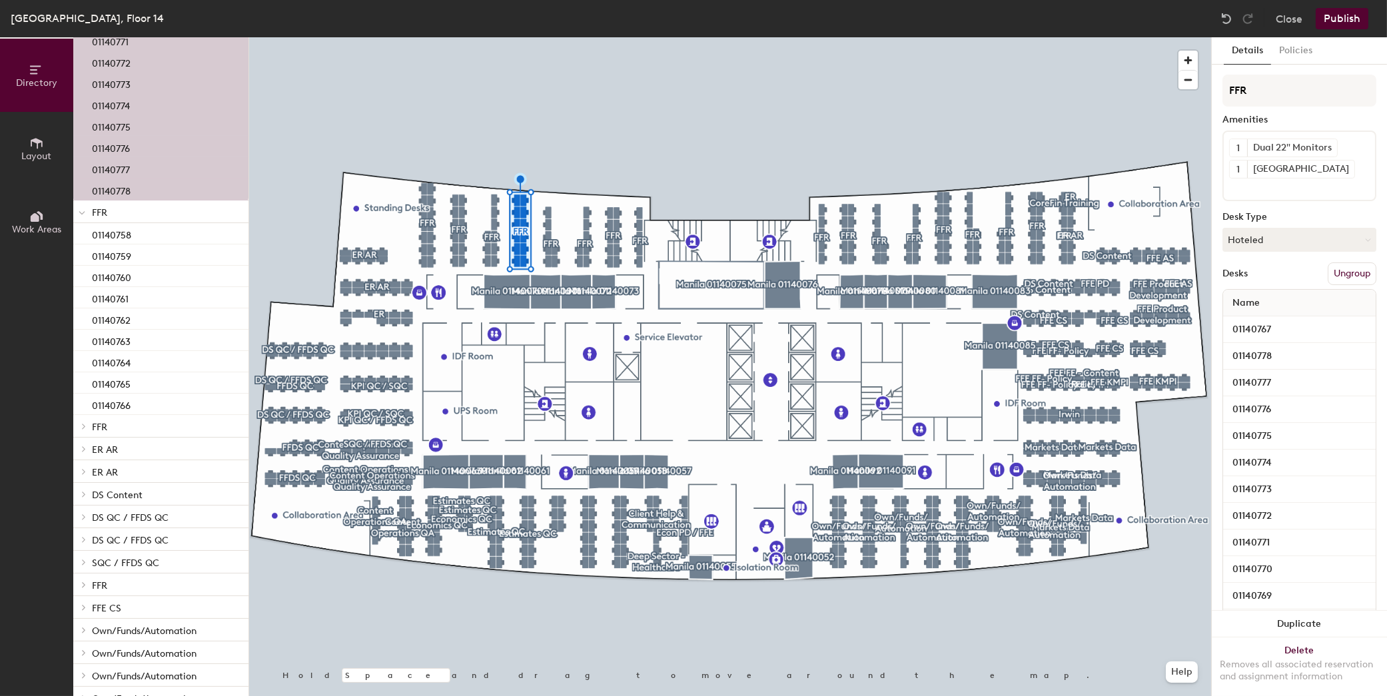
click at [111, 425] on p "FFR" at bounding box center [165, 426] width 146 height 17
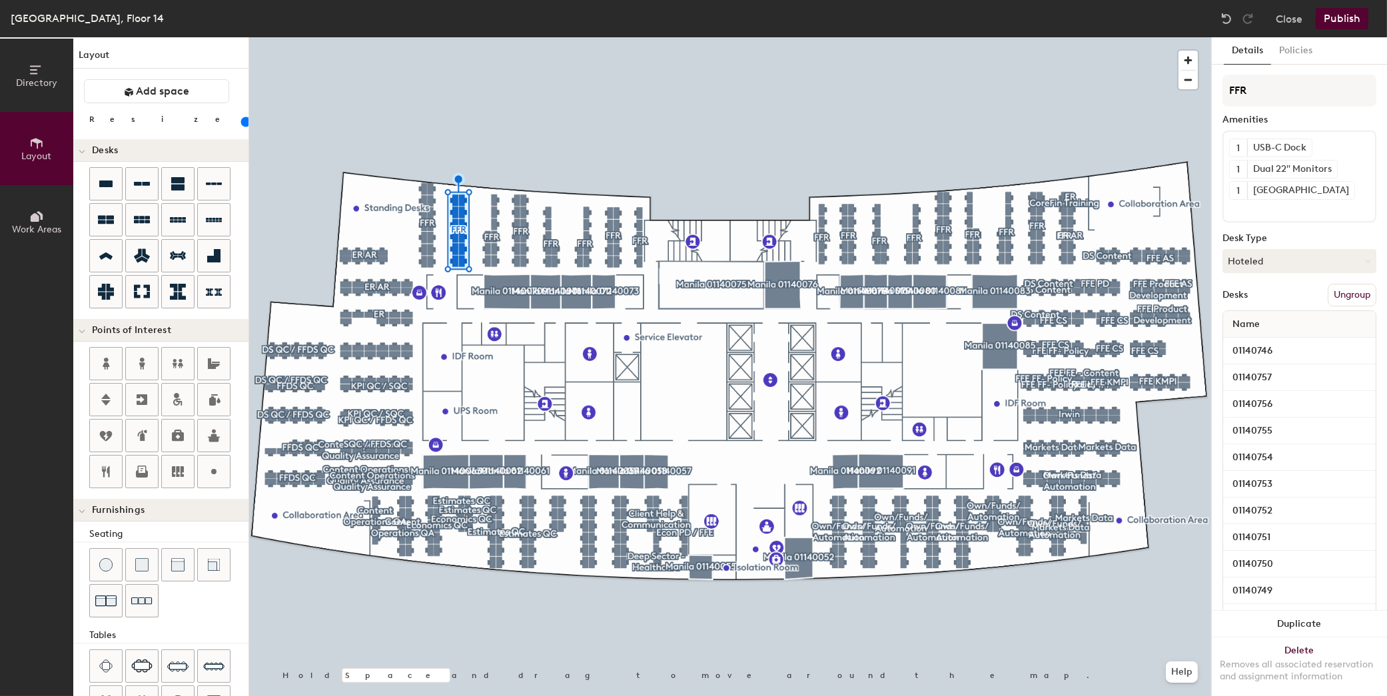
scroll to position [140, 0]
